Goal: Information Seeking & Learning: Learn about a topic

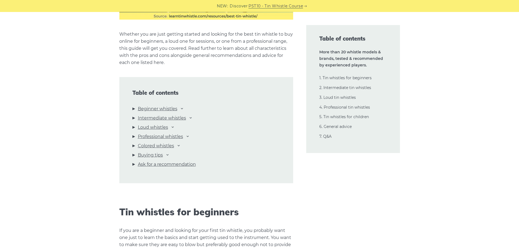
scroll to position [545, 0]
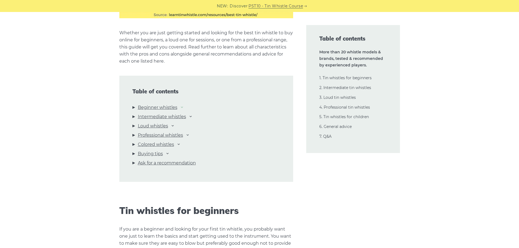
click at [183, 108] on icon at bounding box center [182, 107] width 4 height 4
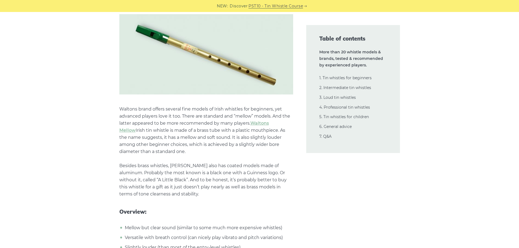
scroll to position [1035, 0]
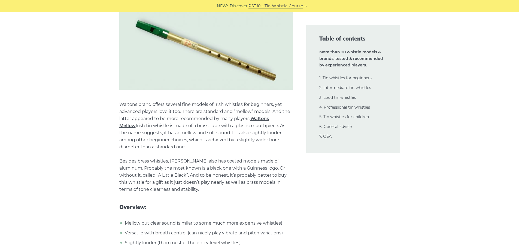
click at [259, 116] on link "Waltons Mellow" at bounding box center [193, 122] width 149 height 12
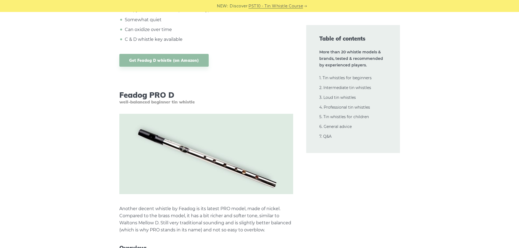
scroll to position [1525, 0]
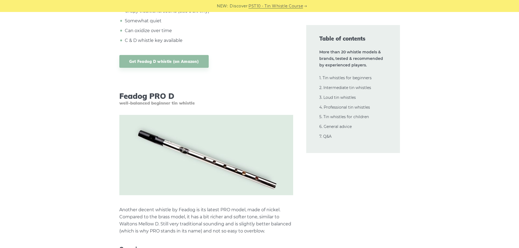
click at [126, 91] on h3 "Feadog PRO D well-balanced beginner tin whistle" at bounding box center [206, 98] width 174 height 14
drag, startPoint x: 126, startPoint y: 89, endPoint x: 171, endPoint y: 90, distance: 45.5
click at [171, 91] on h3 "Feadog PRO D well-balanced beginner tin whistle" at bounding box center [206, 98] width 174 height 14
copy h3 "Feadog PRO D"
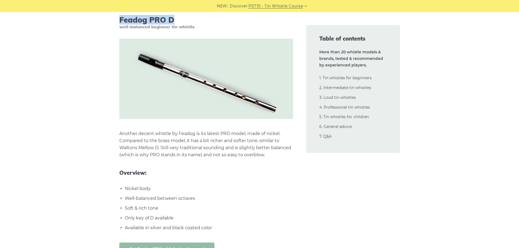
scroll to position [1606, 0]
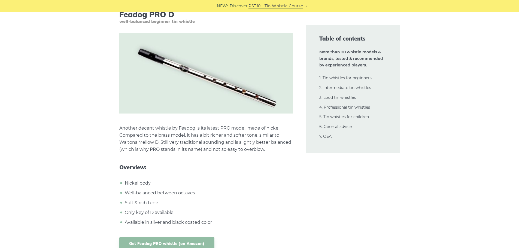
click at [178, 125] on p "Another decent whistle by Feadog is its latest PRO model, made of nickel. Compa…" at bounding box center [206, 139] width 174 height 28
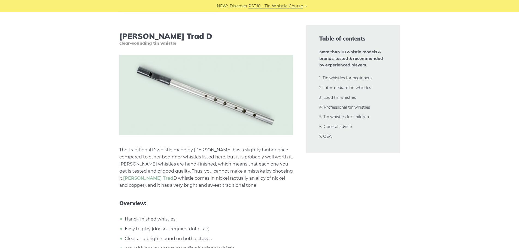
scroll to position [2450, 0]
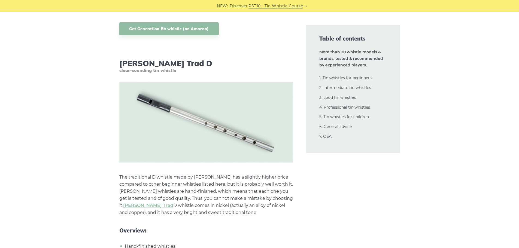
click at [129, 59] on h3 "Dixon Trad D clear-sounding tin whistle" at bounding box center [206, 66] width 174 height 14
drag, startPoint x: 129, startPoint y: 57, endPoint x: 163, endPoint y: 56, distance: 34.3
click at [163, 59] on h3 "Dixon Trad D clear-sounding tin whistle" at bounding box center [206, 66] width 174 height 14
copy h3 "Dixon Trad D"
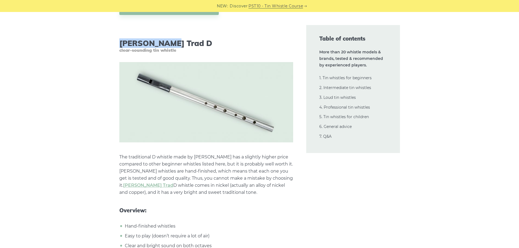
scroll to position [2532, 0]
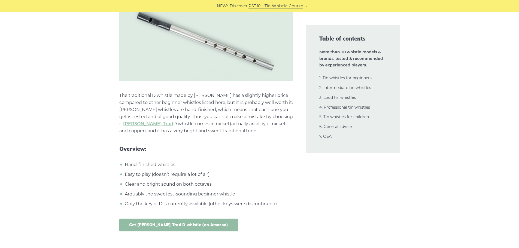
click at [167, 219] on link "Get Dixon Trad D whistle (on Amazon)" at bounding box center [178, 225] width 119 height 13
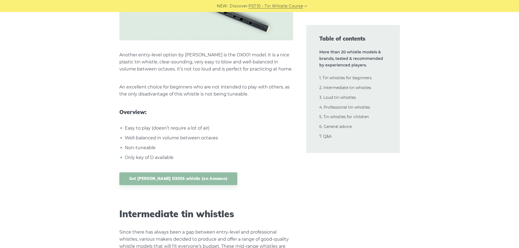
scroll to position [2859, 0]
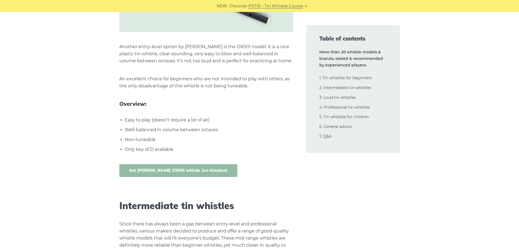
click at [179, 164] on link "Get Dixon DX001 whistle (on Amazon)" at bounding box center [178, 170] width 118 height 13
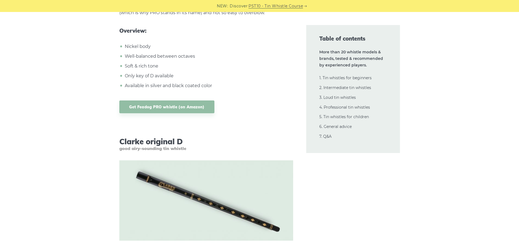
scroll to position [1634, 0]
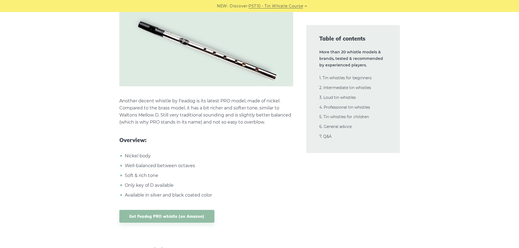
click at [200, 106] on p "Another decent whistle by Feadog is its latest PRO model, made of nickel. Compa…" at bounding box center [206, 111] width 174 height 28
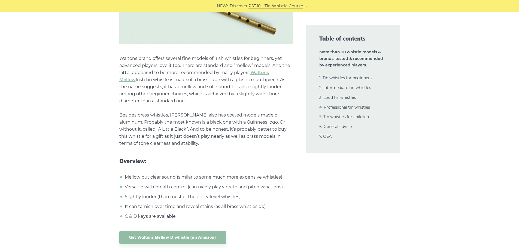
scroll to position [1089, 0]
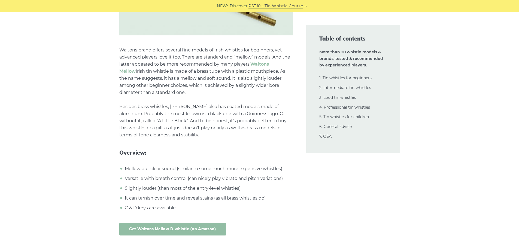
click at [197, 223] on link "Get Waltons Mellow D whistle (on Amazon)" at bounding box center [172, 229] width 107 height 13
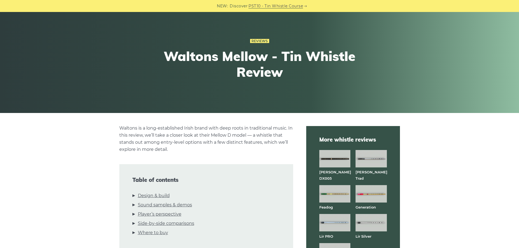
scroll to position [27, 0]
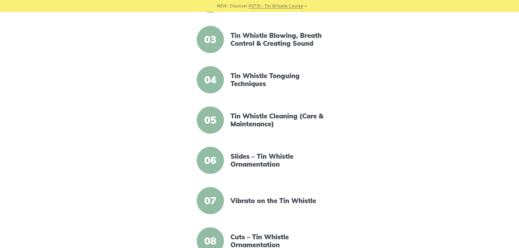
scroll to position [218, 0]
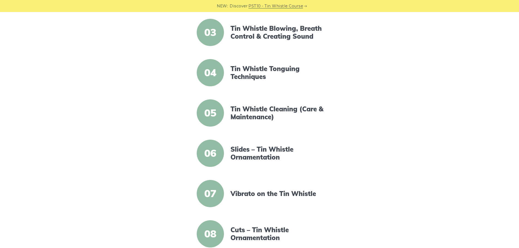
click at [208, 115] on span "05" at bounding box center [210, 112] width 27 height 27
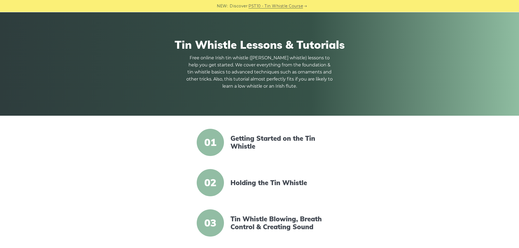
scroll to position [0, 0]
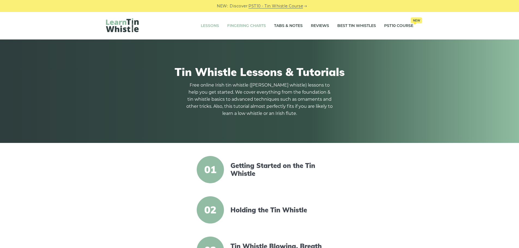
click at [254, 26] on link "Fingering Charts" at bounding box center [246, 26] width 39 height 14
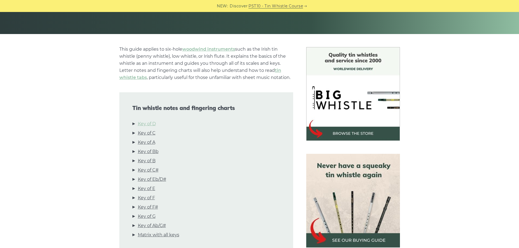
click at [151, 122] on link "Key of D" at bounding box center [147, 123] width 18 height 7
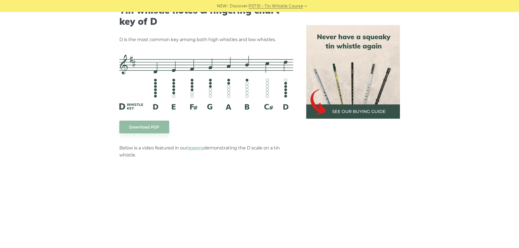
scroll to position [848, 0]
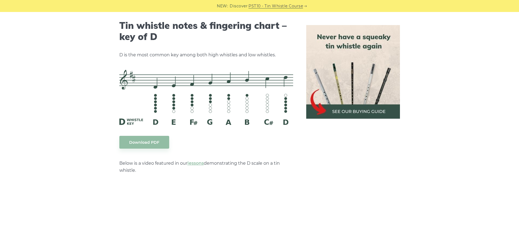
click at [337, 111] on img at bounding box center [353, 72] width 94 height 94
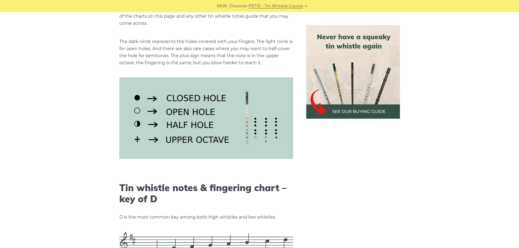
scroll to position [576, 0]
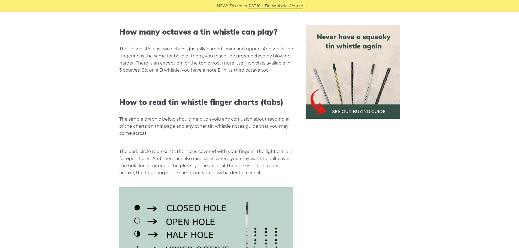
click at [267, 6] on link "PST10 - Tin Whistle Course" at bounding box center [275, 6] width 54 height 6
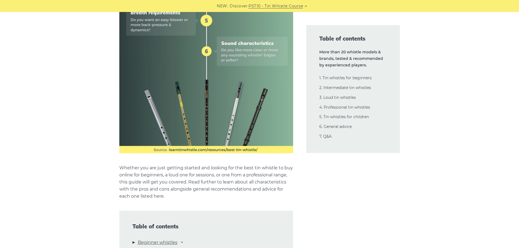
scroll to position [572, 0]
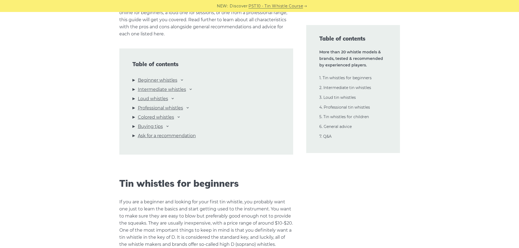
click at [167, 127] on li "Buying tips Mass-produced vs hand-finished Tunable vs non-tunable Choosing the …" at bounding box center [206, 127] width 148 height 9
click at [167, 127] on icon at bounding box center [167, 126] width 4 height 4
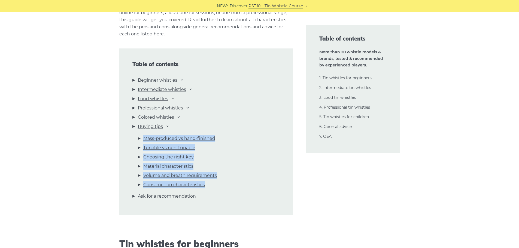
click at [135, 196] on li "Ask for a recommendation" at bounding box center [206, 197] width 148 height 9
